Goal: Transaction & Acquisition: Purchase product/service

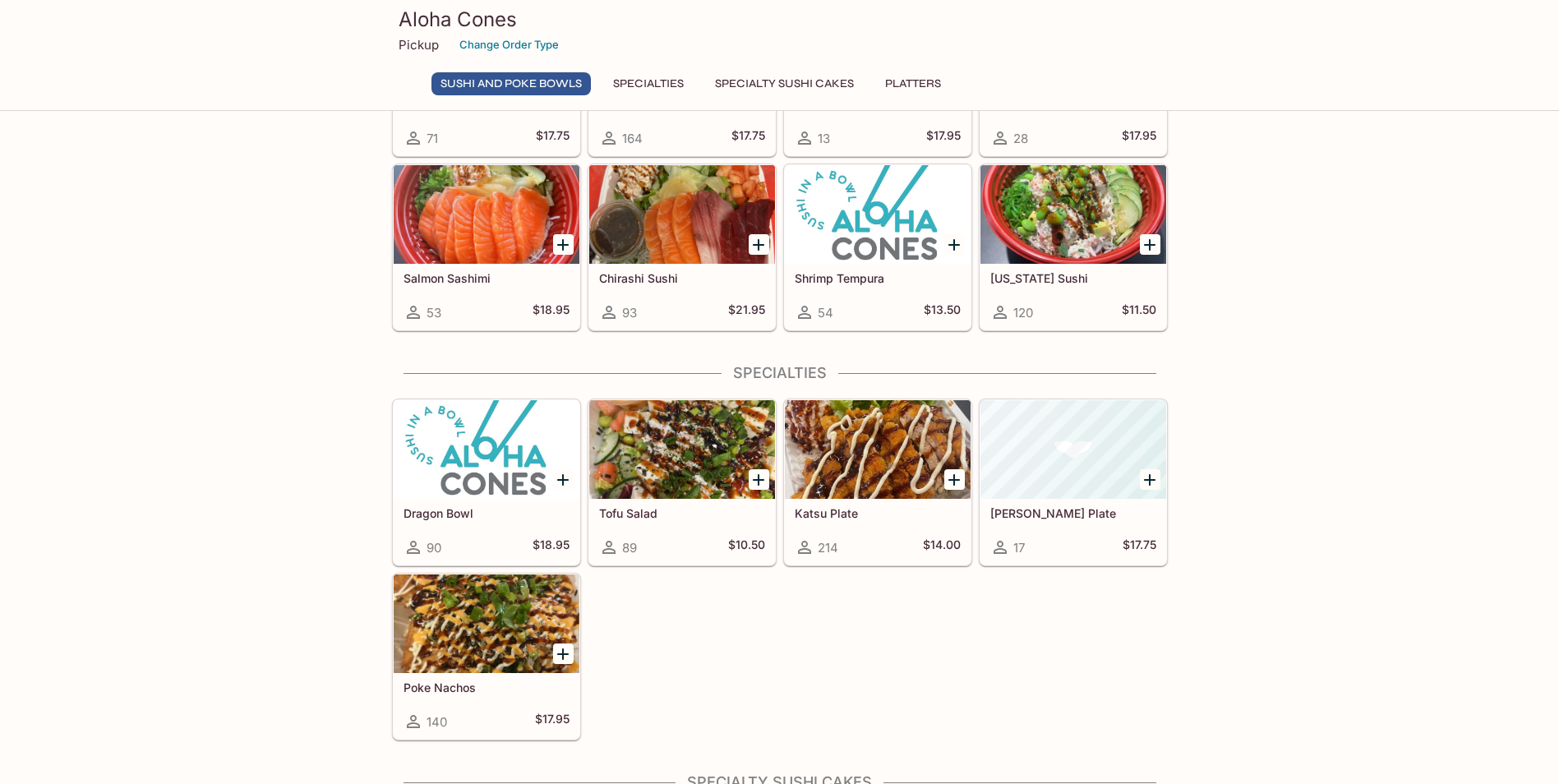
scroll to position [359, 0]
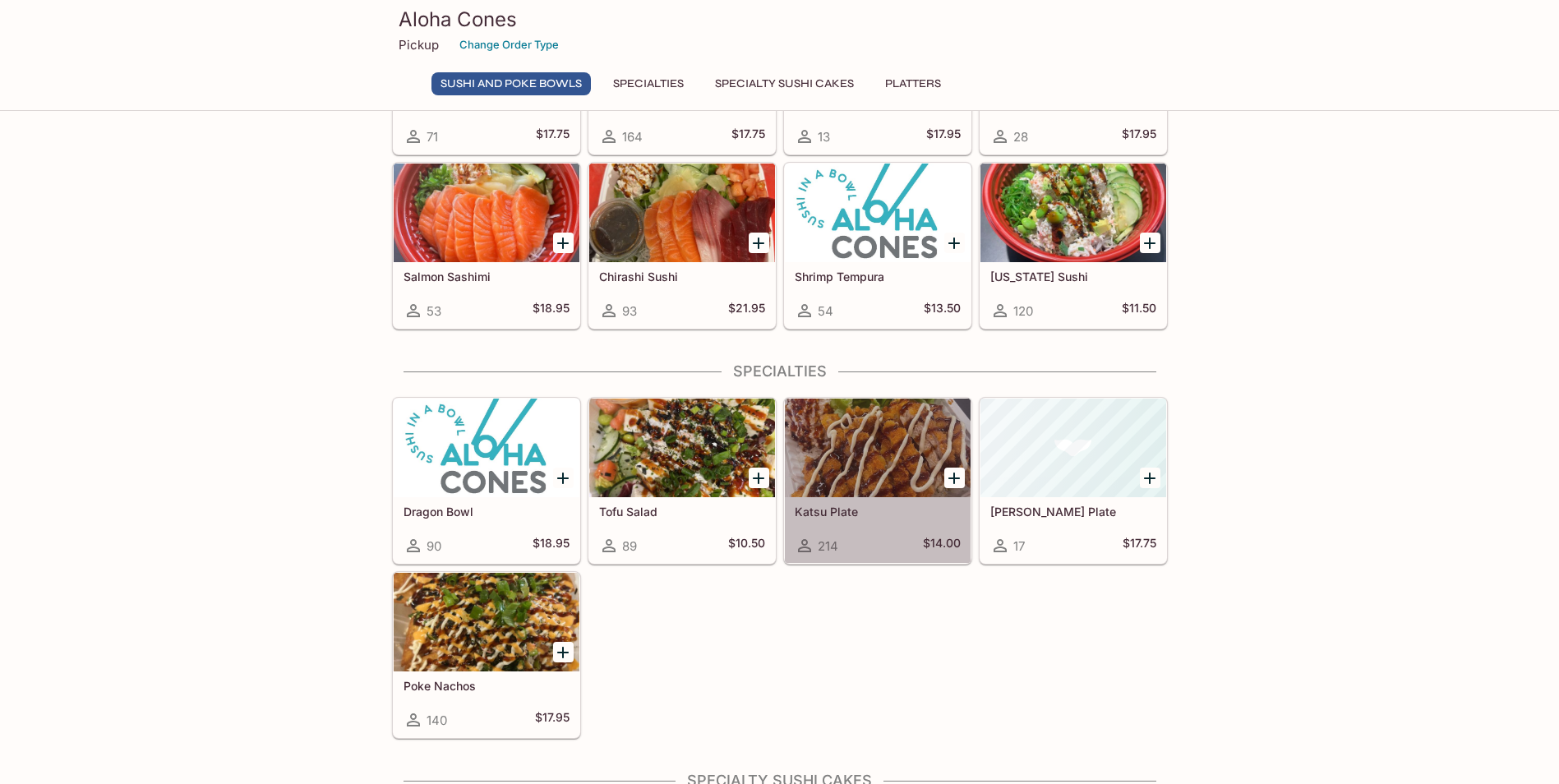
click at [835, 431] on div at bounding box center [877, 448] width 185 height 99
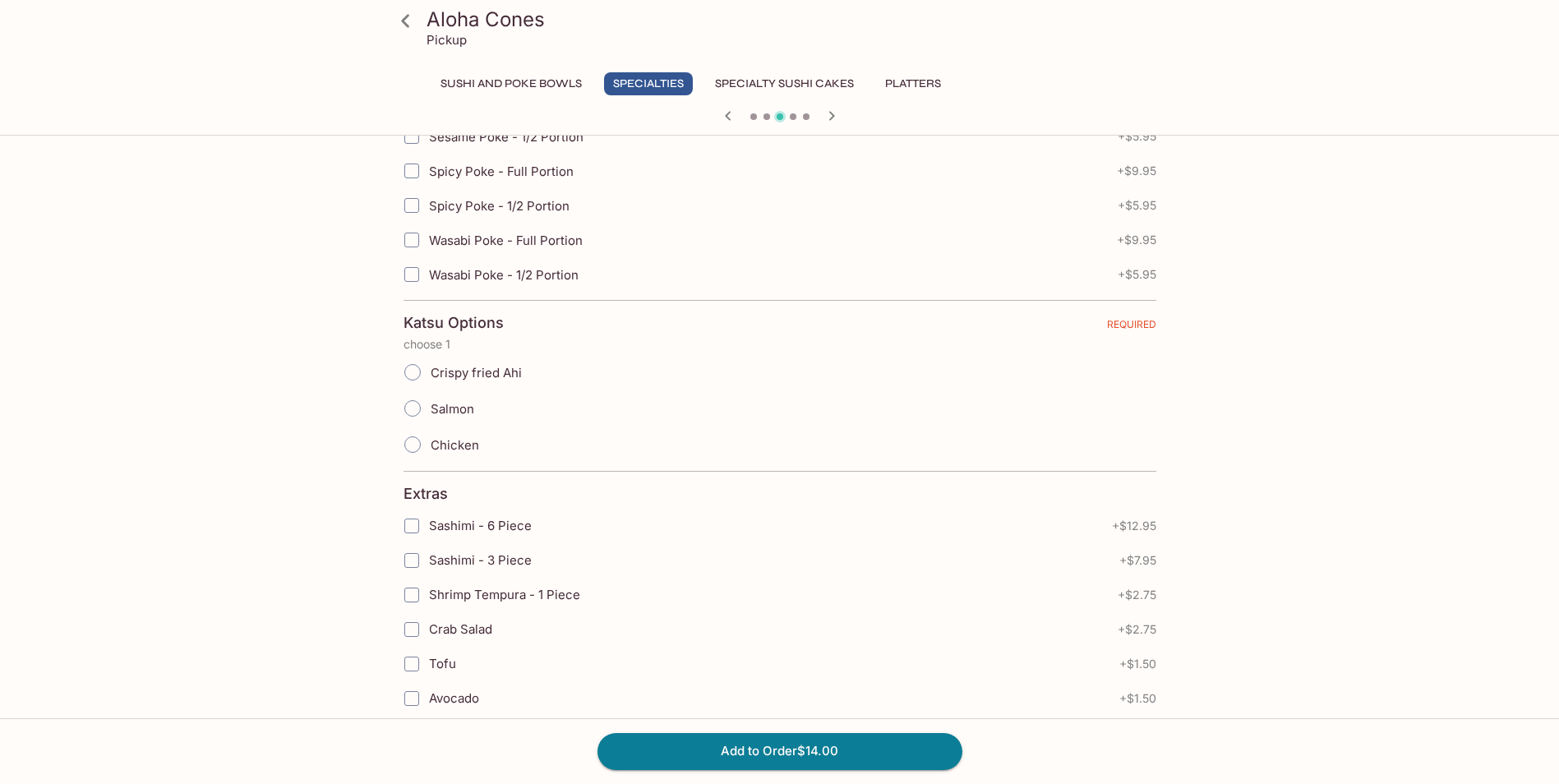
scroll to position [598, 0]
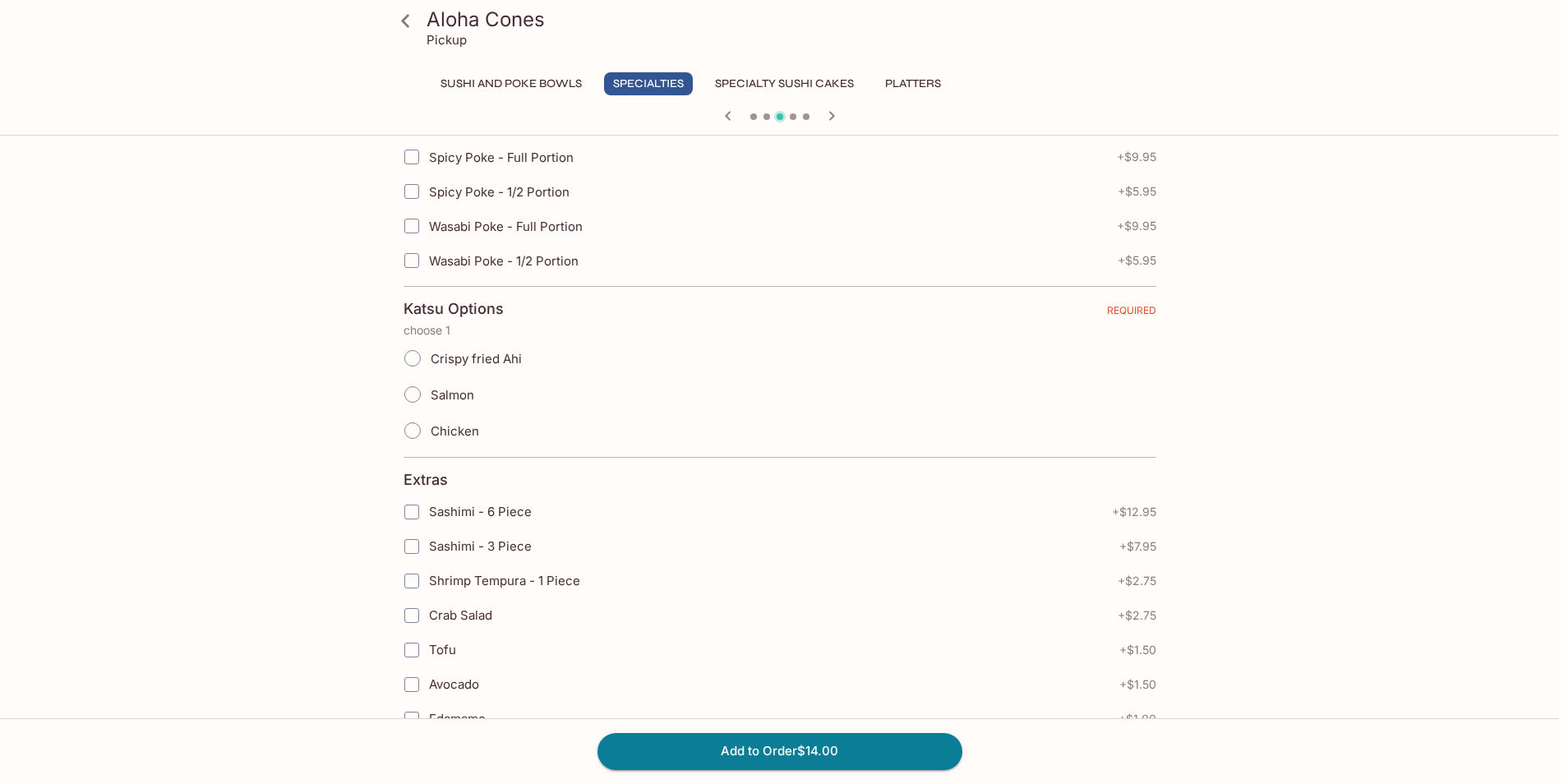
click at [453, 397] on span "Salmon" at bounding box center [452, 395] width 44 height 16
click at [430, 397] on input "Salmon" at bounding box center [412, 395] width 35 height 35
radio input "true"
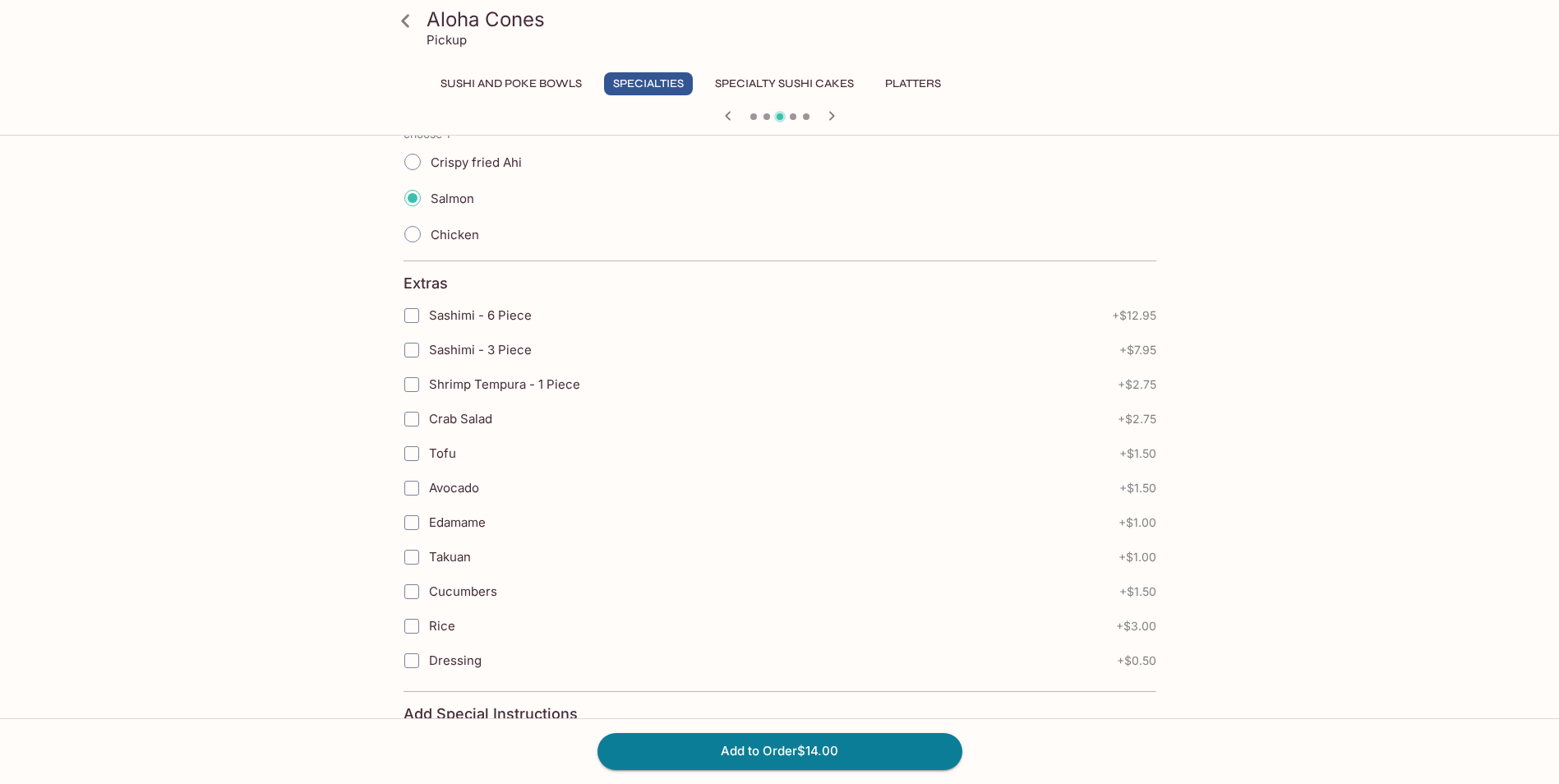
scroll to position [814, 0]
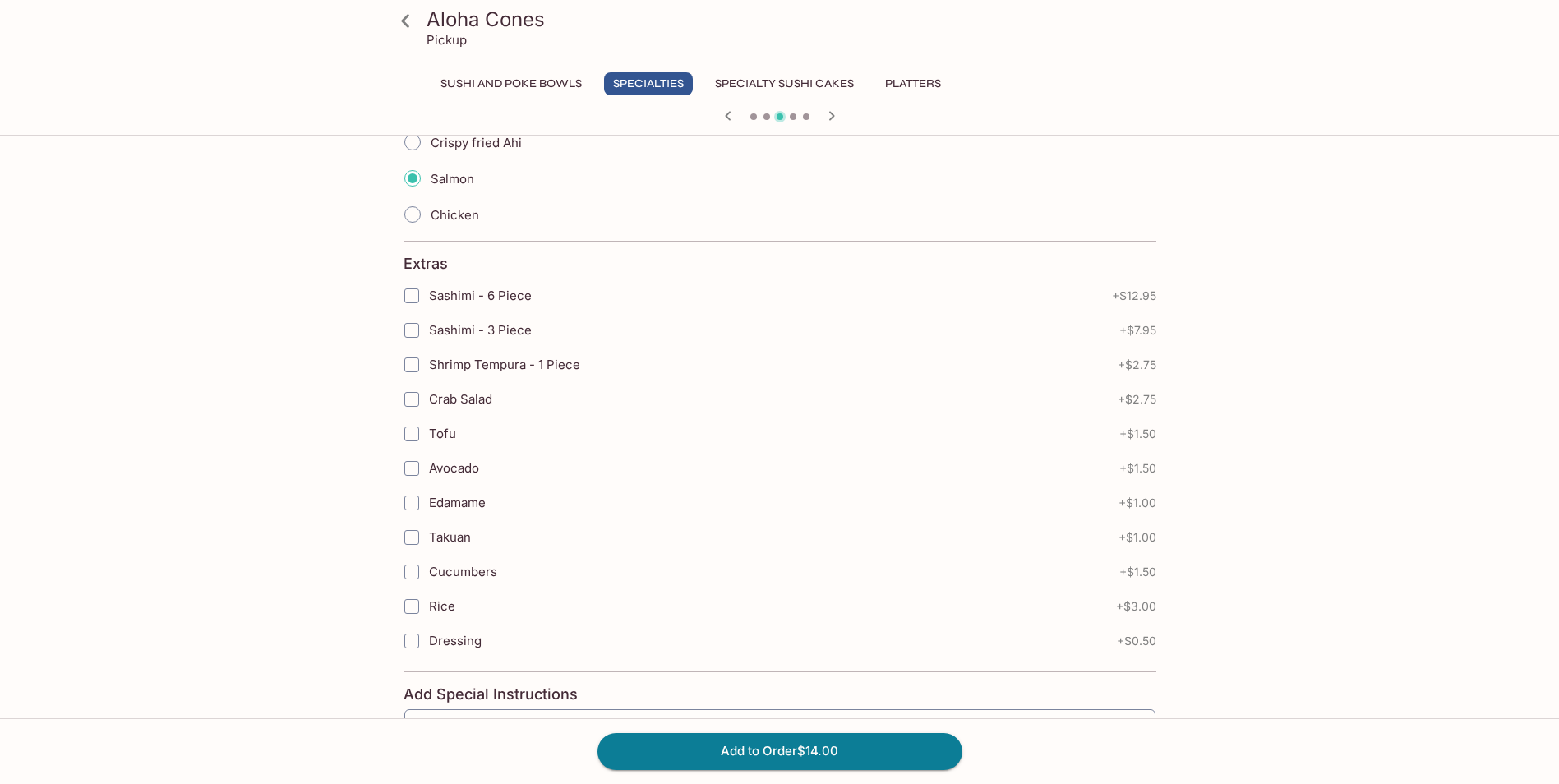
drag, startPoint x: 1557, startPoint y: 456, endPoint x: 1580, endPoint y: 399, distance: 61.5
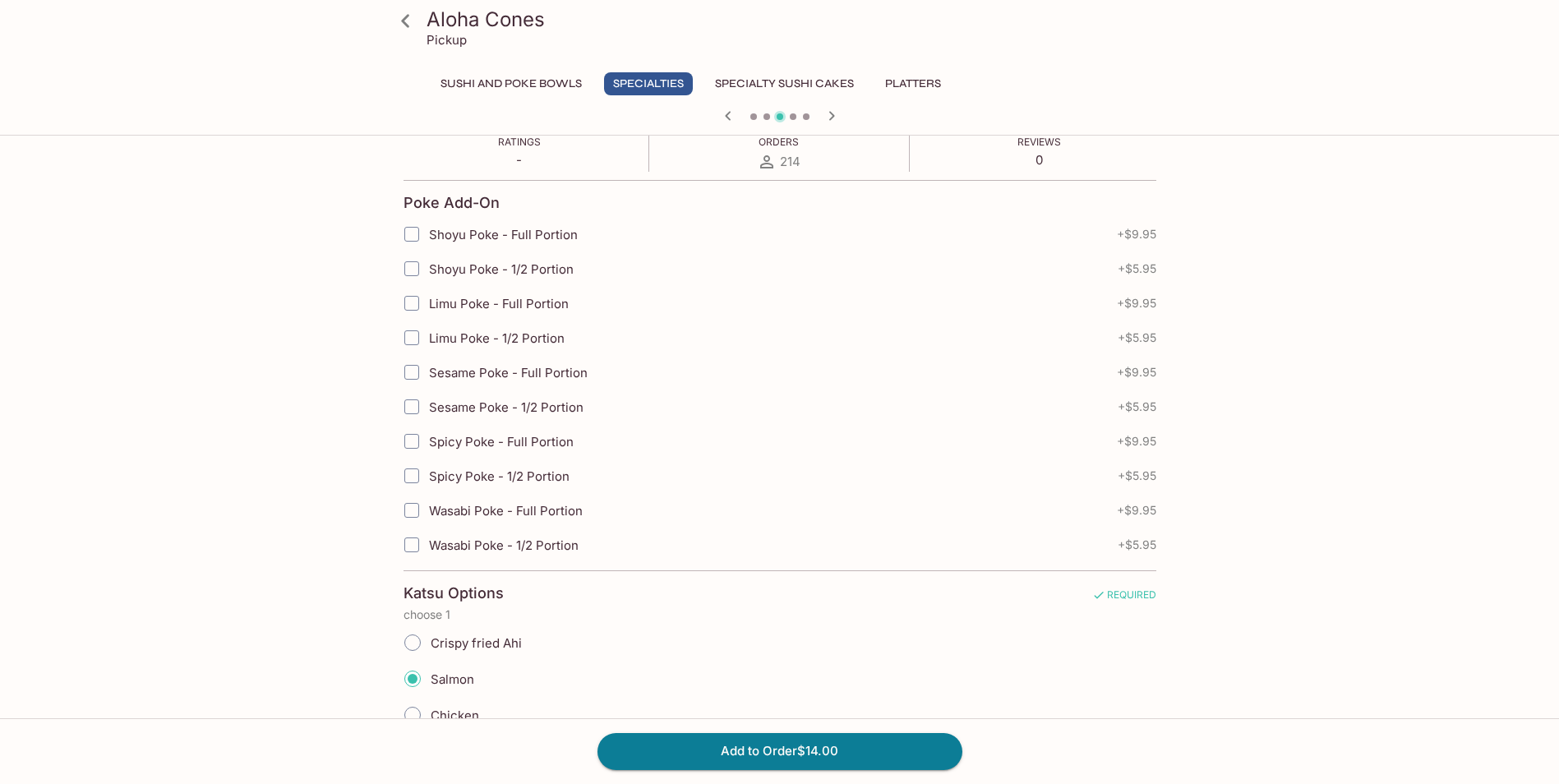
scroll to position [298, 0]
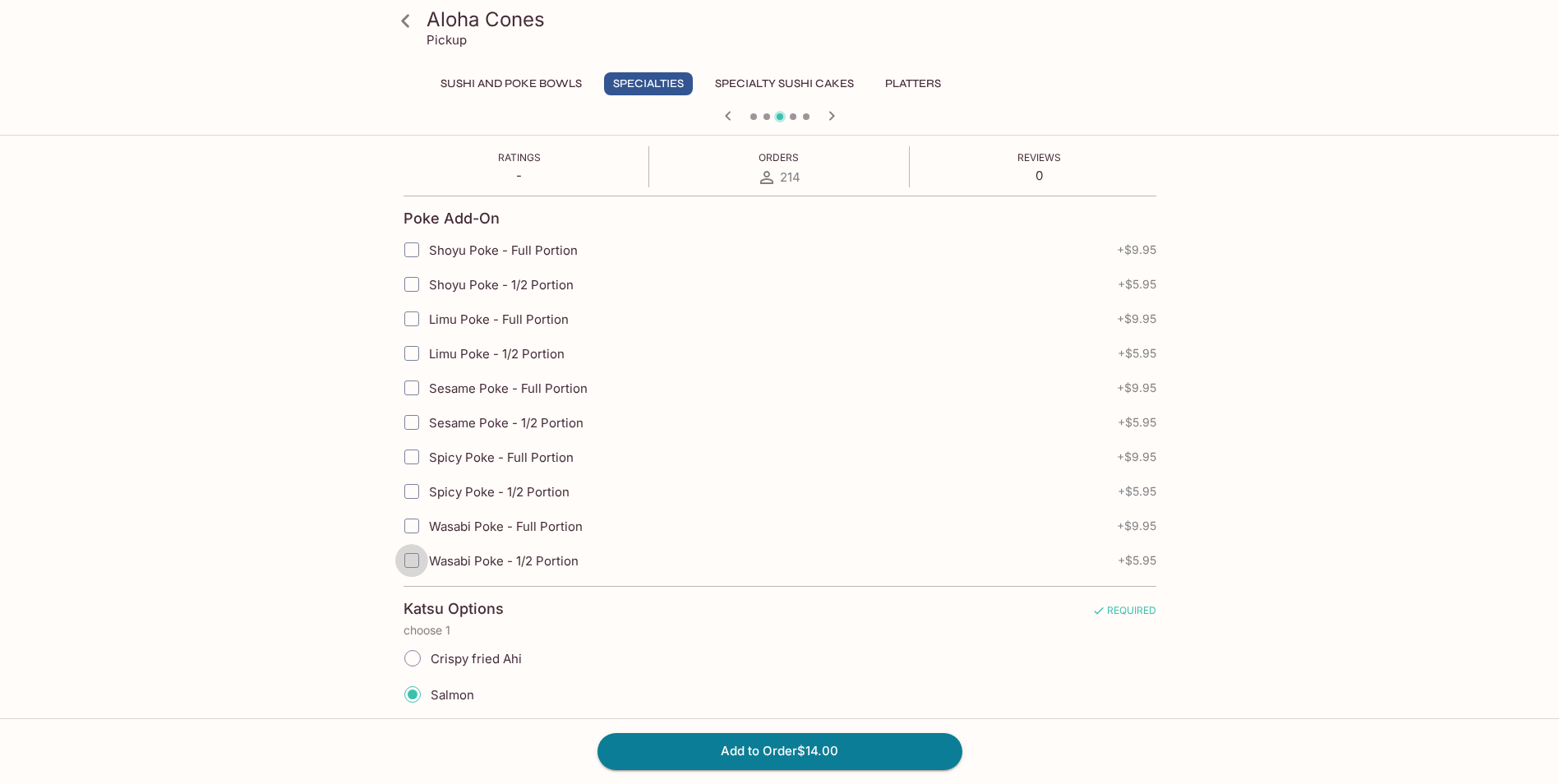
click at [410, 569] on input "Wasabi Poke - 1/2 Portion" at bounding box center [411, 561] width 33 height 33
checkbox input "true"
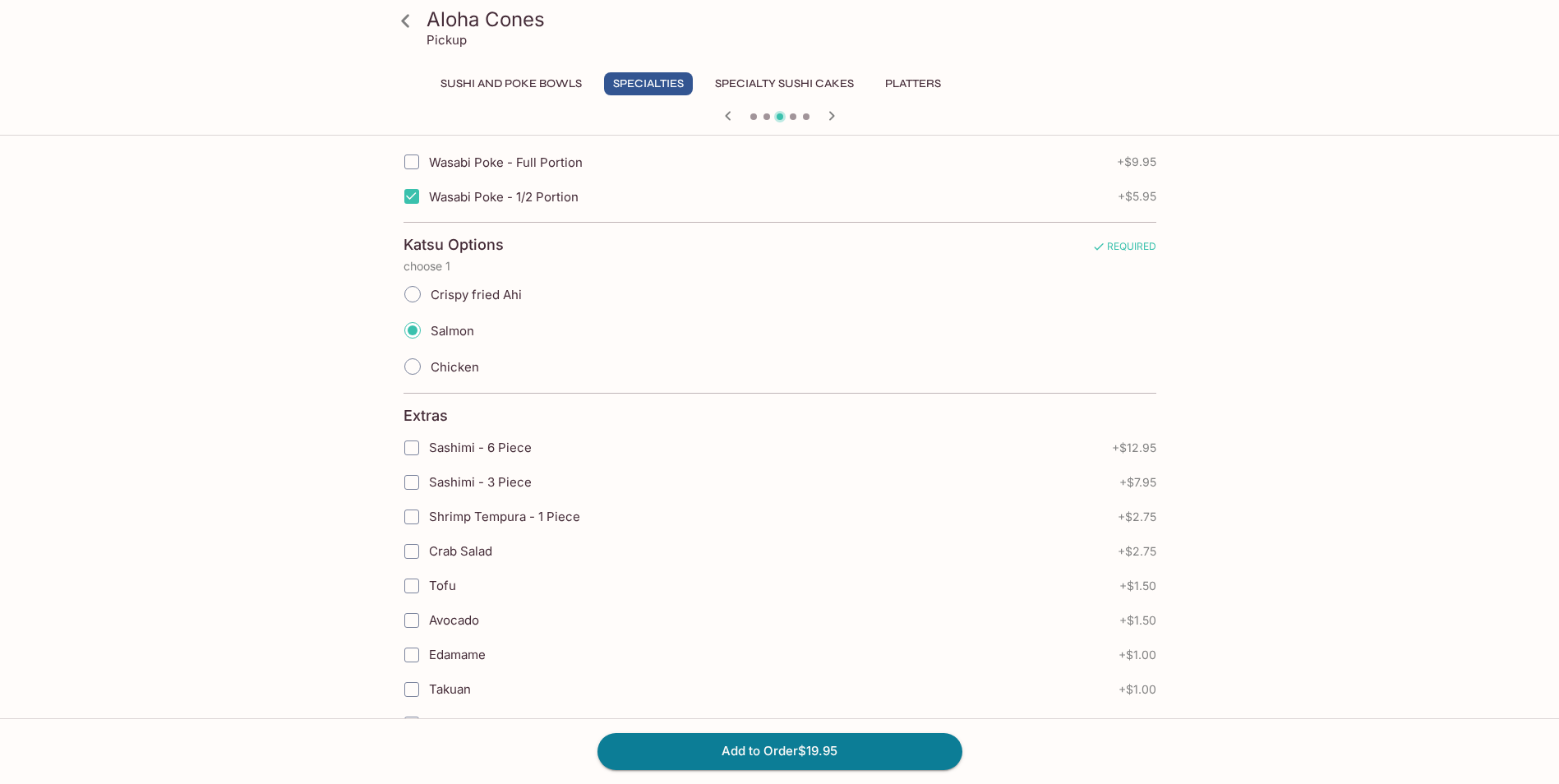
scroll to position [673, 0]
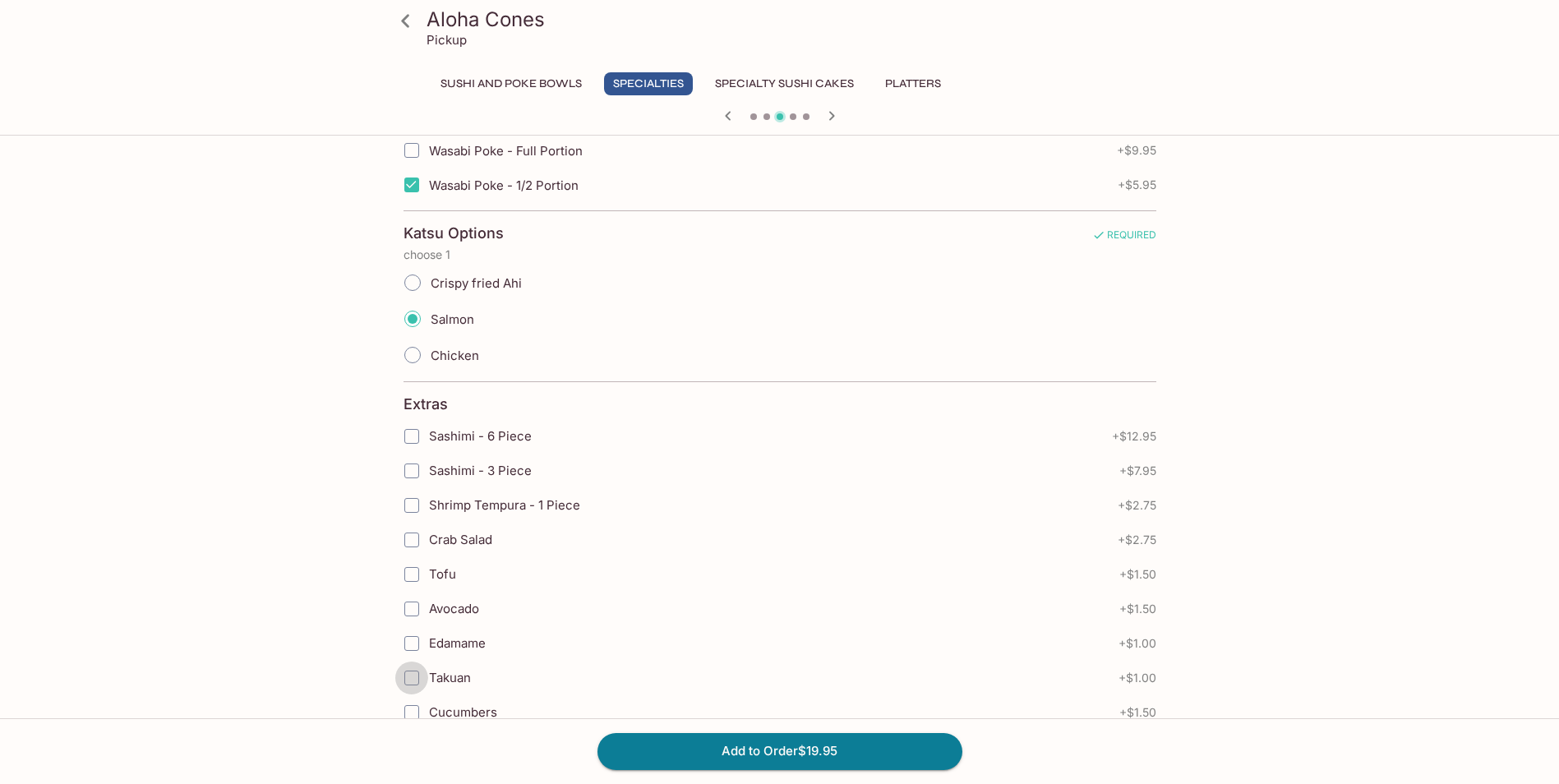
click at [412, 684] on input "Takuan" at bounding box center [411, 678] width 33 height 33
checkbox input "true"
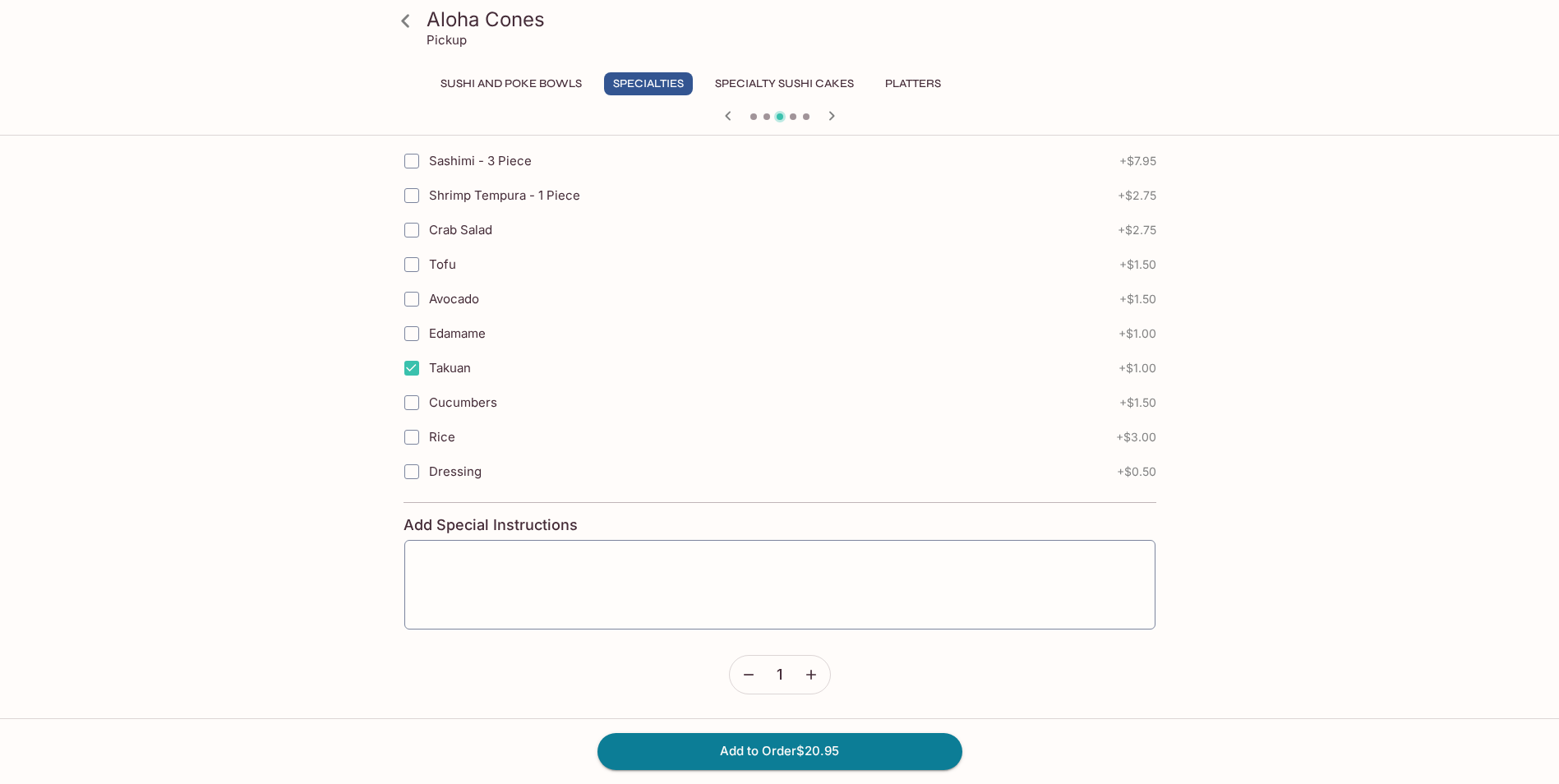
scroll to position [0, 0]
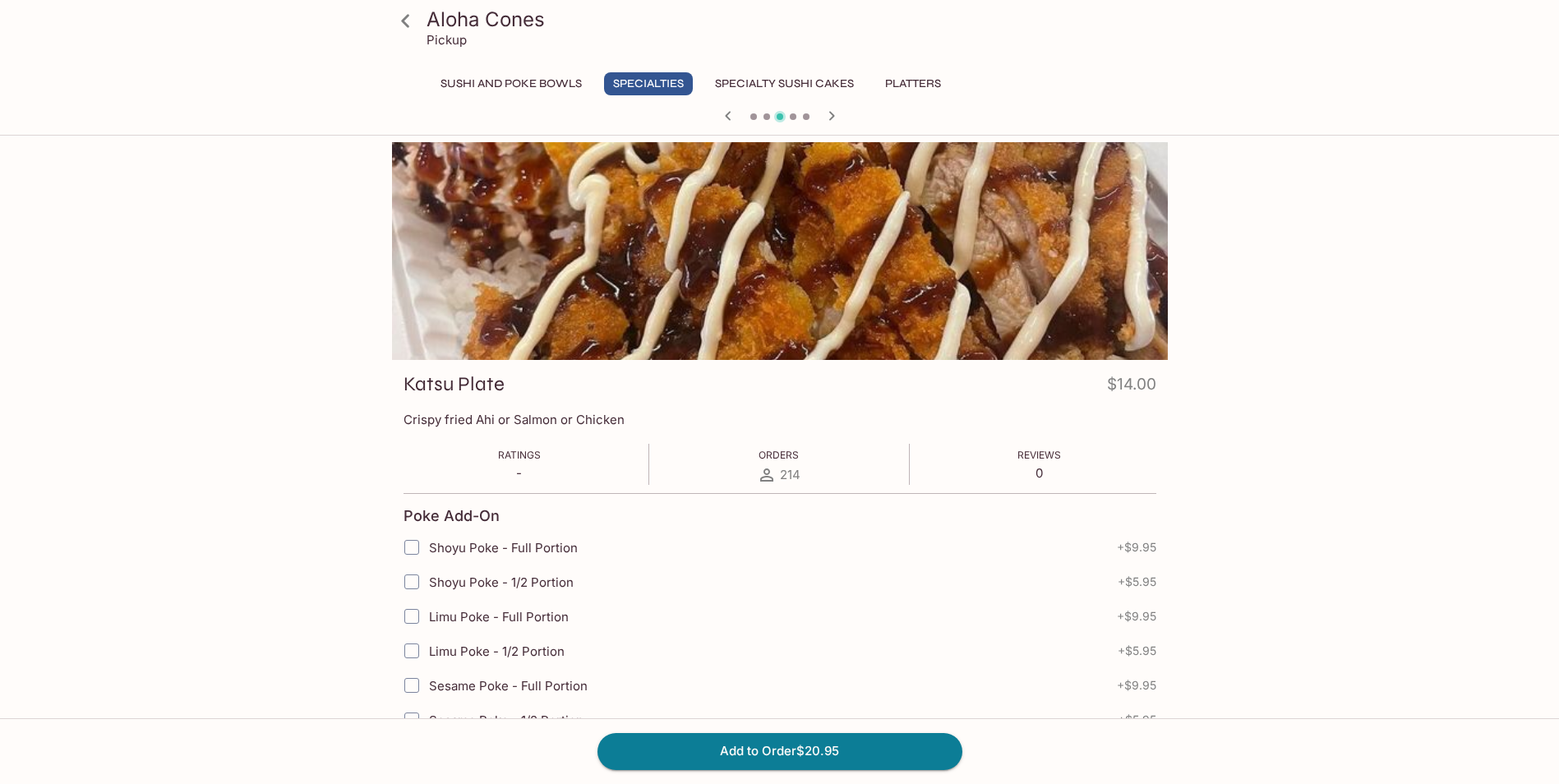
click at [828, 122] on icon "button" at bounding box center [832, 116] width 20 height 20
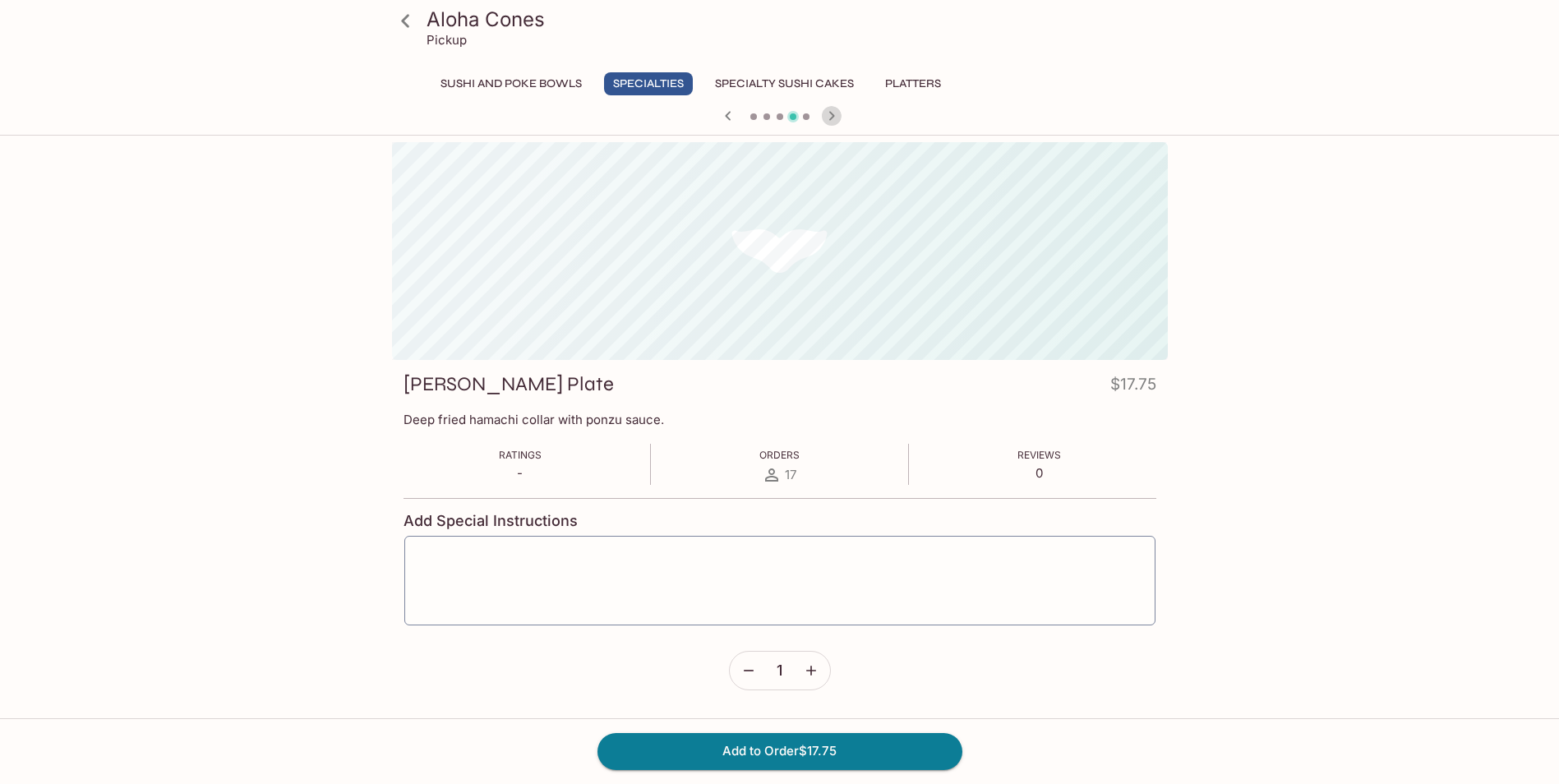
click at [830, 122] on icon "button" at bounding box center [832, 116] width 20 height 20
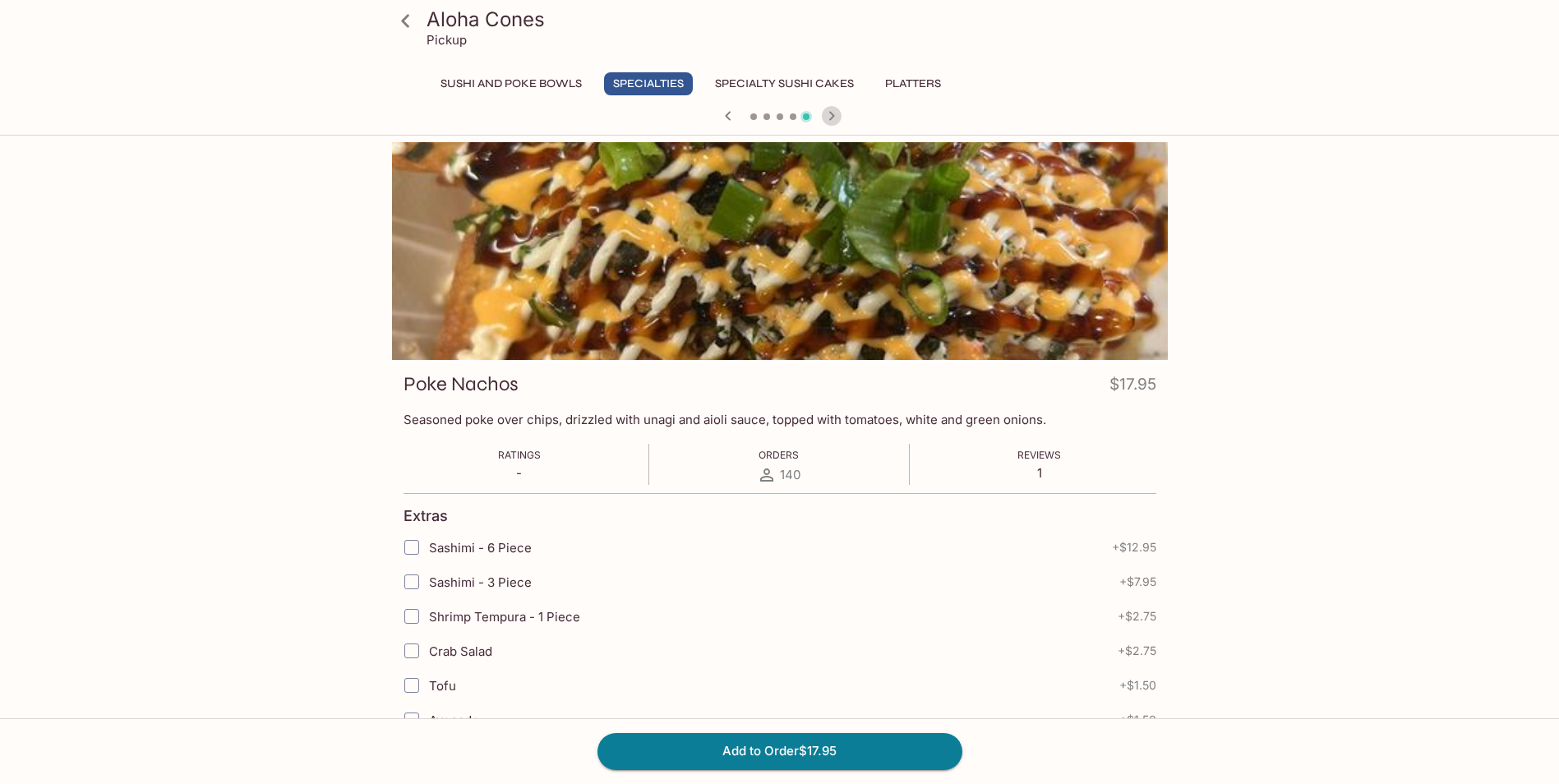
click at [830, 122] on icon "button" at bounding box center [832, 116] width 20 height 20
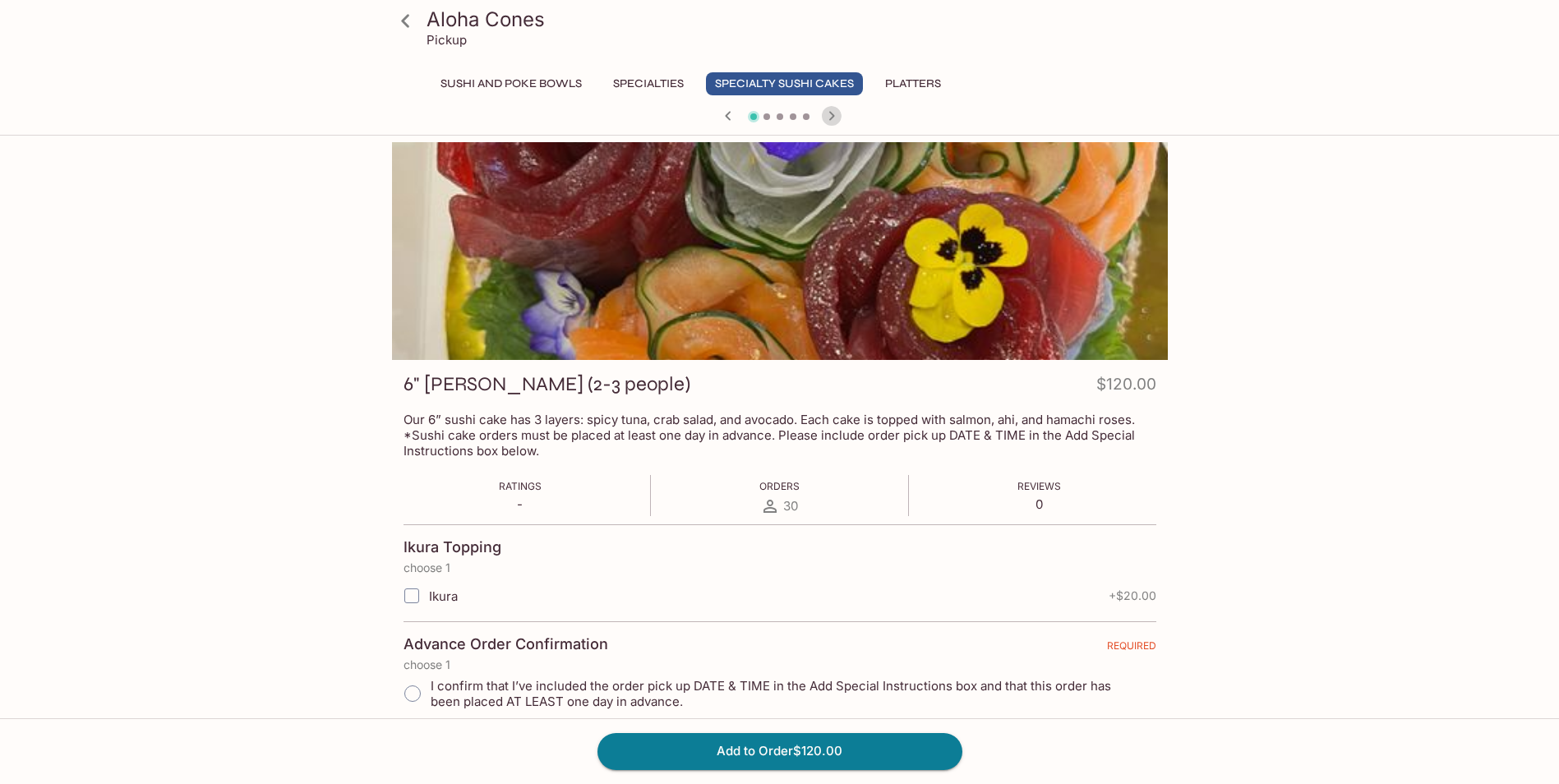
drag, startPoint x: 830, startPoint y: 122, endPoint x: 646, endPoint y: 162, distance: 188.3
click at [771, 158] on div "Aloha Cones Pickup Sushi and Poke Bowls Specialties Specialty Sushi Cakes Platt…" at bounding box center [780, 674] width 1052 height 1063
click at [495, 24] on h3 "Aloha Cones" at bounding box center [793, 19] width 735 height 26
